Goal: Information Seeking & Learning: Learn about a topic

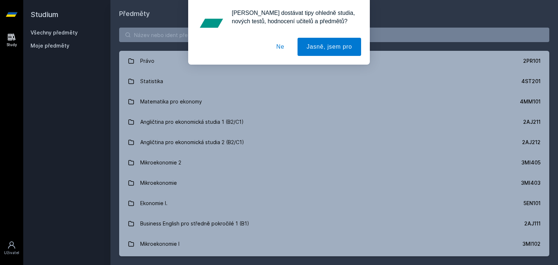
click at [277, 50] on button "Ne" at bounding box center [280, 47] width 26 height 18
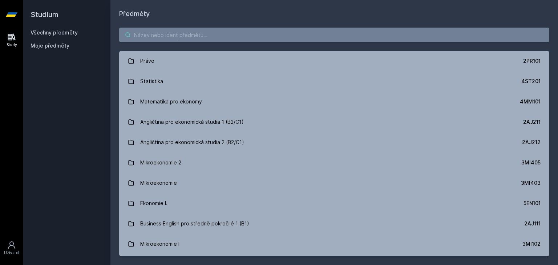
click at [174, 38] on input "search" at bounding box center [334, 35] width 430 height 15
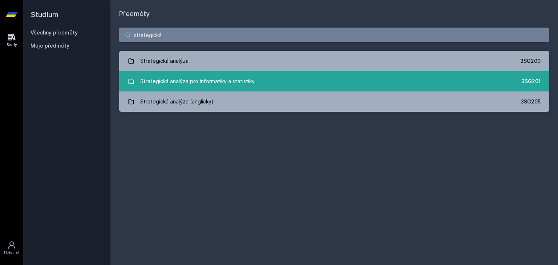
type input "strategická"
click at [200, 79] on div "Strategická analýza pro informatiky a statistiky" at bounding box center [197, 81] width 114 height 15
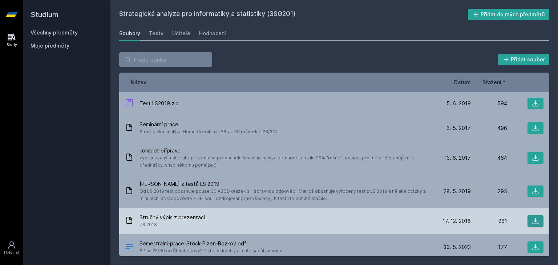
click at [539, 221] on button at bounding box center [536, 222] width 16 height 12
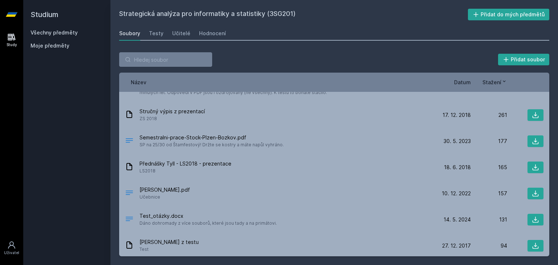
scroll to position [118, 0]
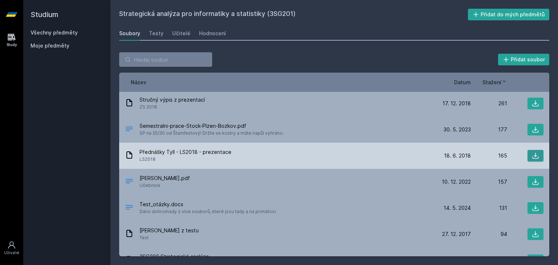
click at [528, 155] on button at bounding box center [536, 156] width 16 height 12
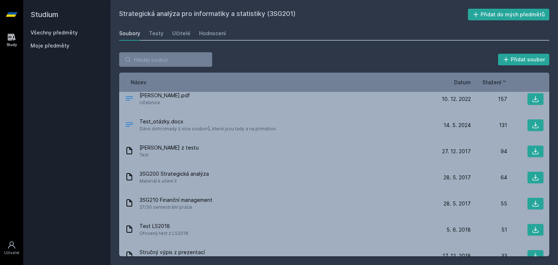
scroll to position [203, 0]
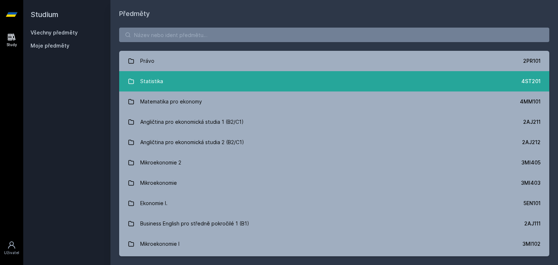
click at [170, 88] on link "Statistika 4ST201" at bounding box center [334, 81] width 430 height 20
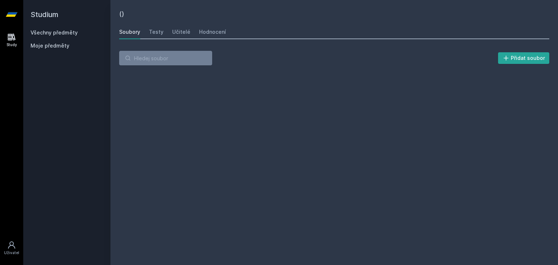
click at [170, 88] on div "() [GEOGRAPHIC_DATA] Testy Učitelé Hodnocení Přidat soubor" at bounding box center [334, 133] width 430 height 248
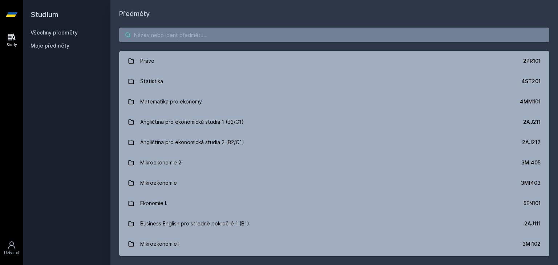
click at [166, 33] on input "search" at bounding box center [334, 35] width 430 height 15
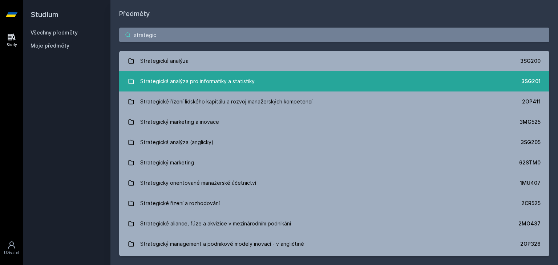
type input "strategic"
click at [236, 77] on div "Strategická analýza pro informatiky a statistiky" at bounding box center [197, 81] width 114 height 15
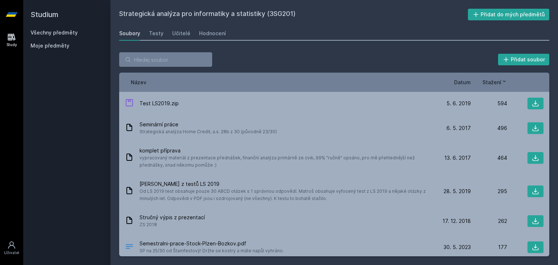
click at [232, 148] on span "komplet příprava" at bounding box center [286, 150] width 292 height 7
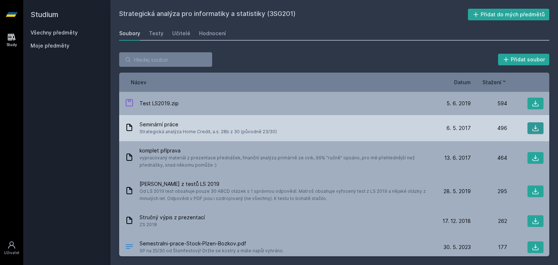
click at [532, 126] on icon at bounding box center [535, 128] width 7 height 7
